Goal: Transaction & Acquisition: Subscribe to service/newsletter

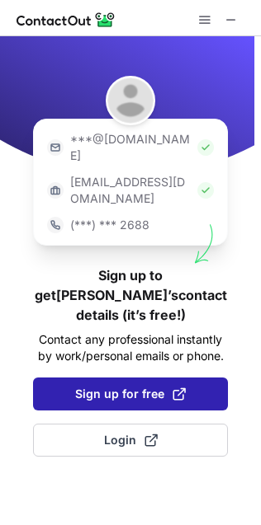
click at [139, 378] on button "Sign up for free" at bounding box center [130, 394] width 195 height 33
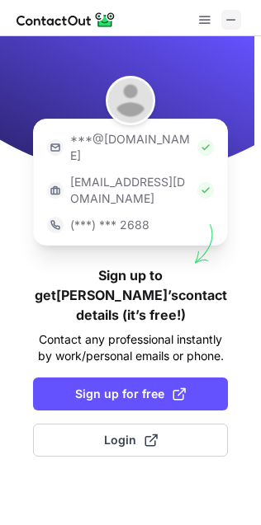
click at [233, 21] on span at bounding box center [230, 19] width 13 height 13
